Goal: Obtain resource: Obtain resource

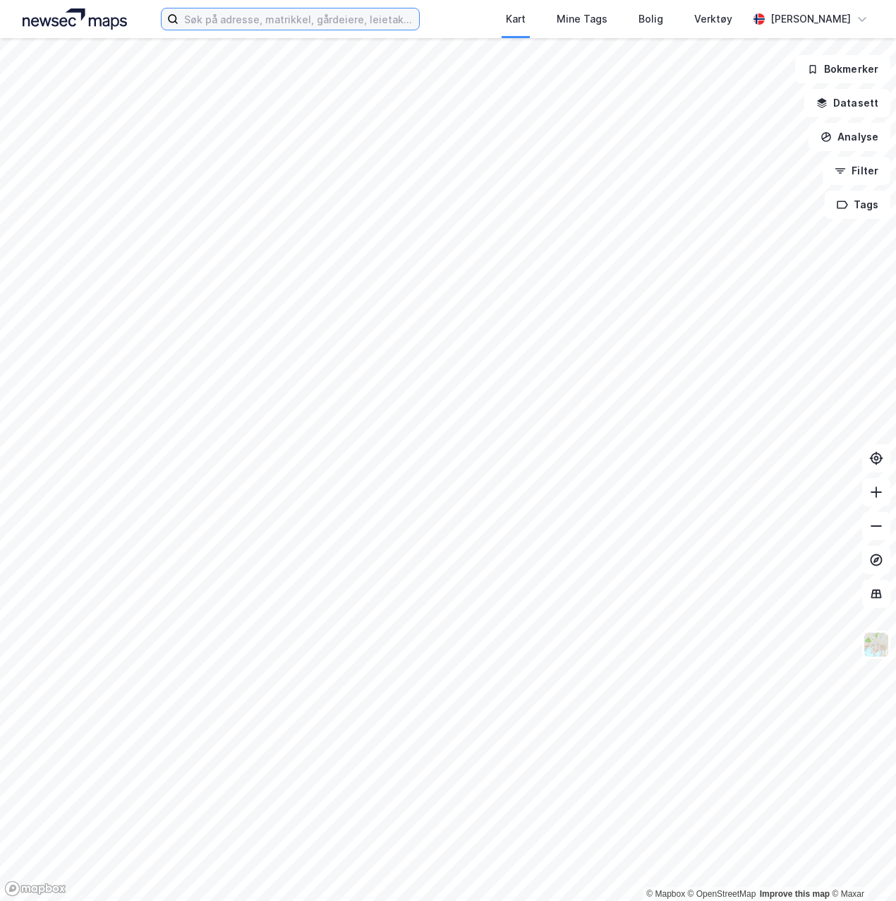
click at [335, 27] on input at bounding box center [299, 18] width 240 height 21
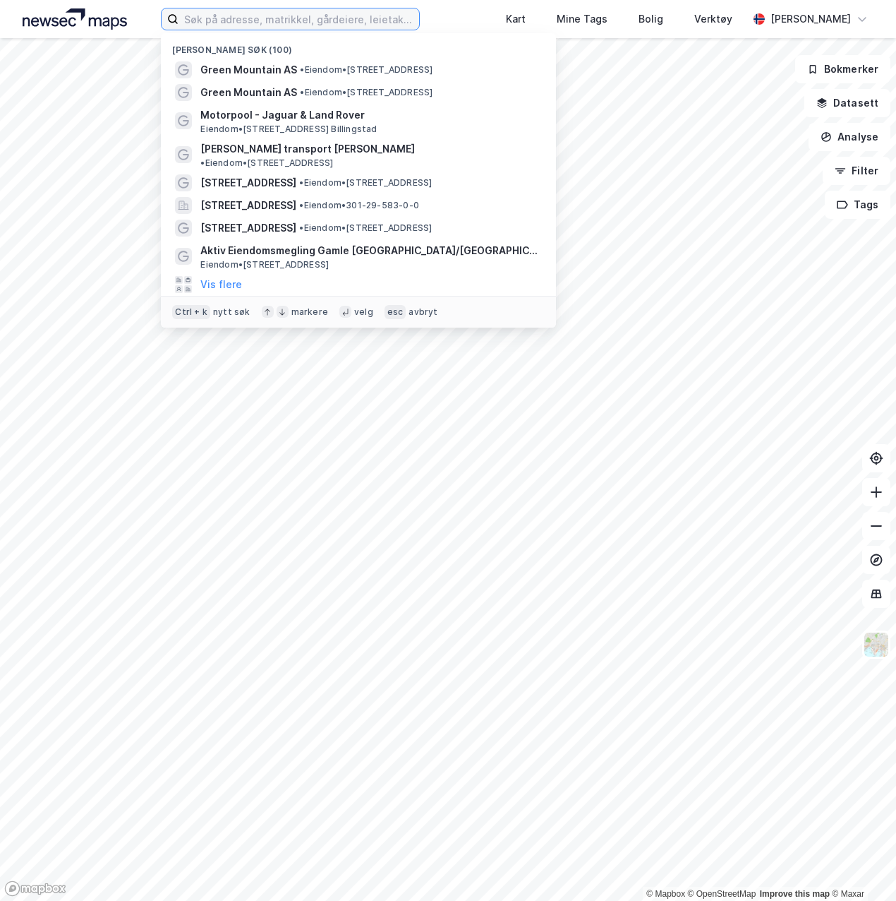
click at [333, 23] on input at bounding box center [299, 18] width 240 height 21
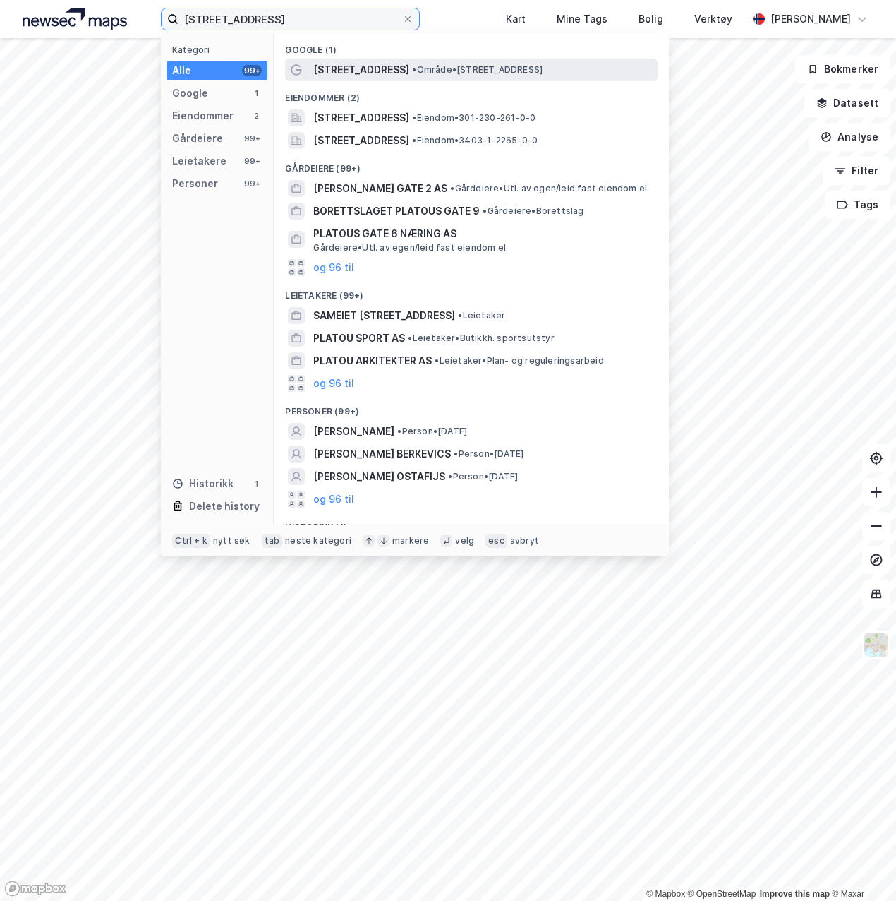
type input "[STREET_ADDRESS]"
click at [352, 63] on span "[STREET_ADDRESS]" at bounding box center [361, 69] width 96 height 17
click at [280, 28] on input "[STREET_ADDRESS]" at bounding box center [290, 18] width 223 height 21
click at [338, 73] on span "[STREET_ADDRESS]" at bounding box center [361, 69] width 96 height 17
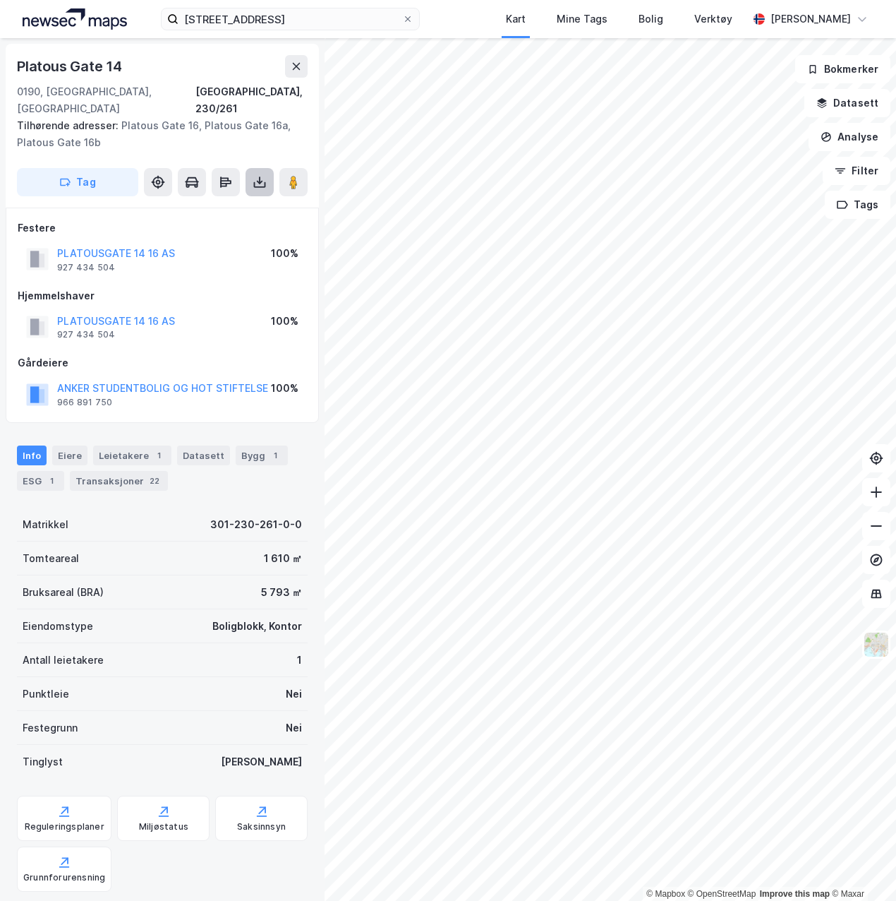
click at [257, 180] on icon at bounding box center [260, 182] width 6 height 4
click at [246, 199] on div "Last ned grunnbok" at bounding box center [199, 210] width 150 height 23
